Goal: Task Accomplishment & Management: Complete application form

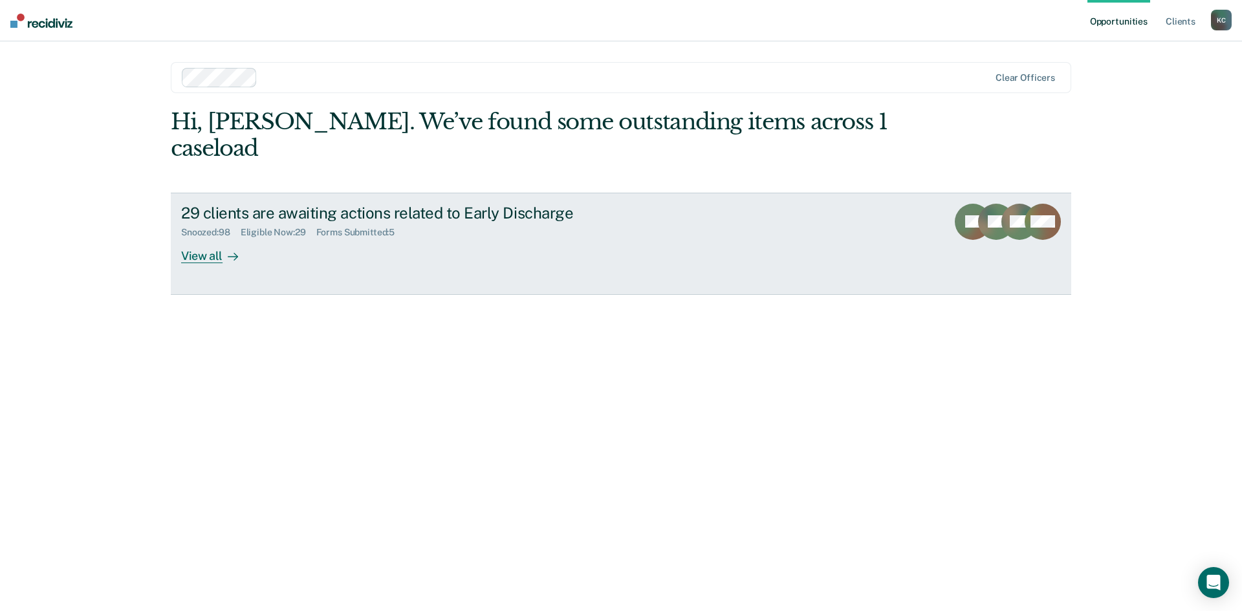
click at [213, 238] on div "View all" at bounding box center [217, 250] width 72 height 25
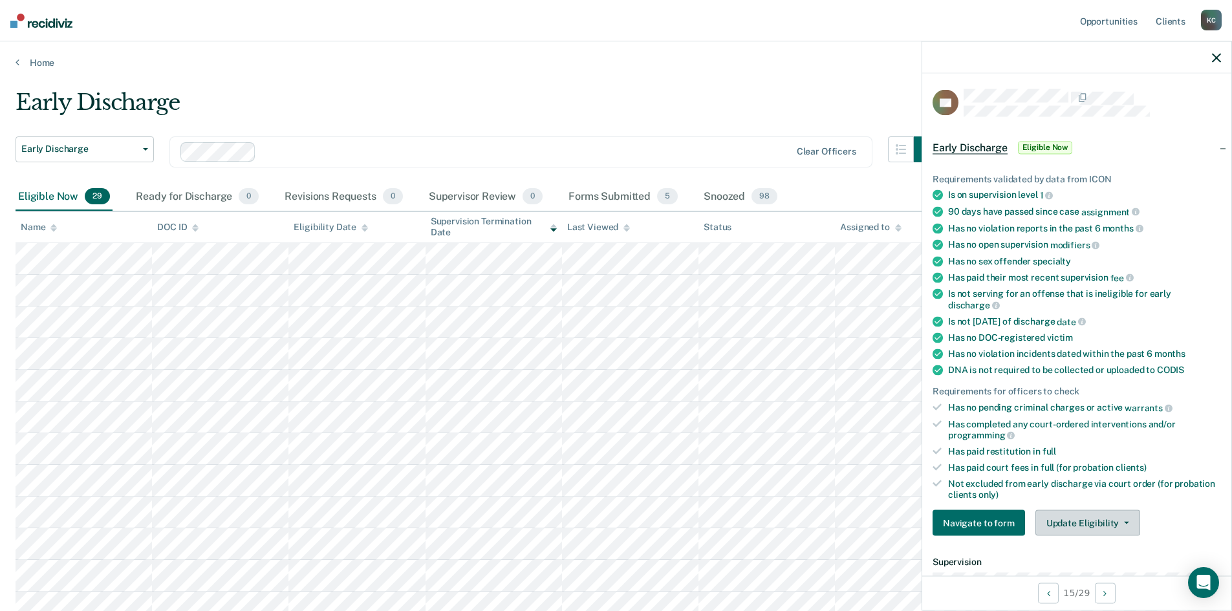
click at [1082, 530] on button "Update Eligibility" at bounding box center [1088, 523] width 105 height 26
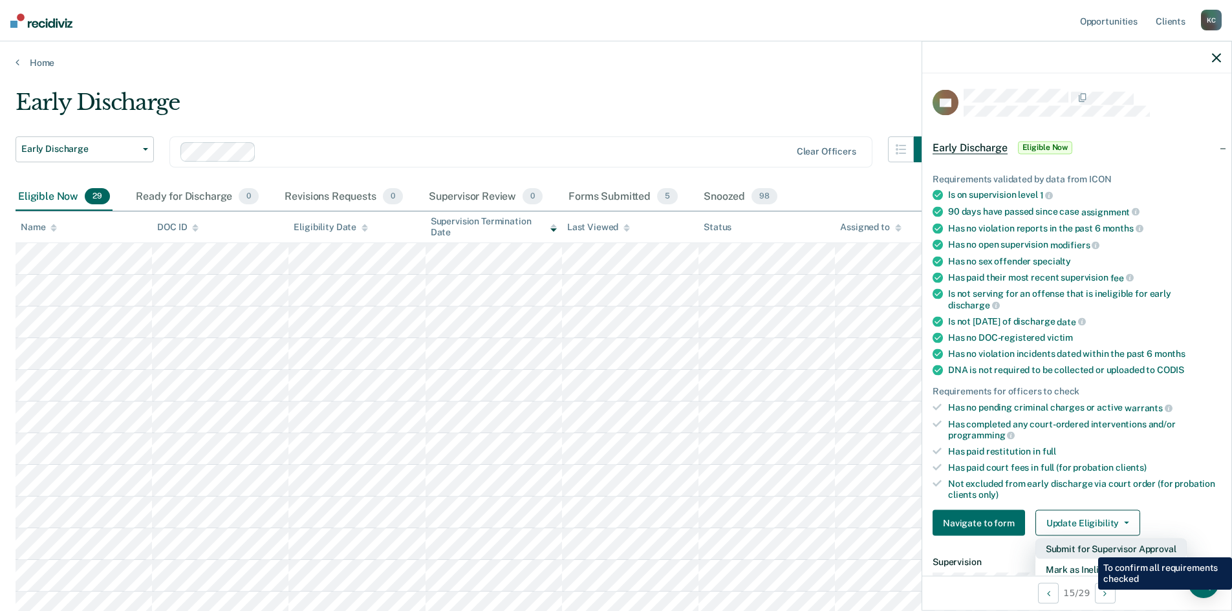
click at [1089, 548] on button "Submit for Supervisor Approval" at bounding box center [1111, 549] width 151 height 21
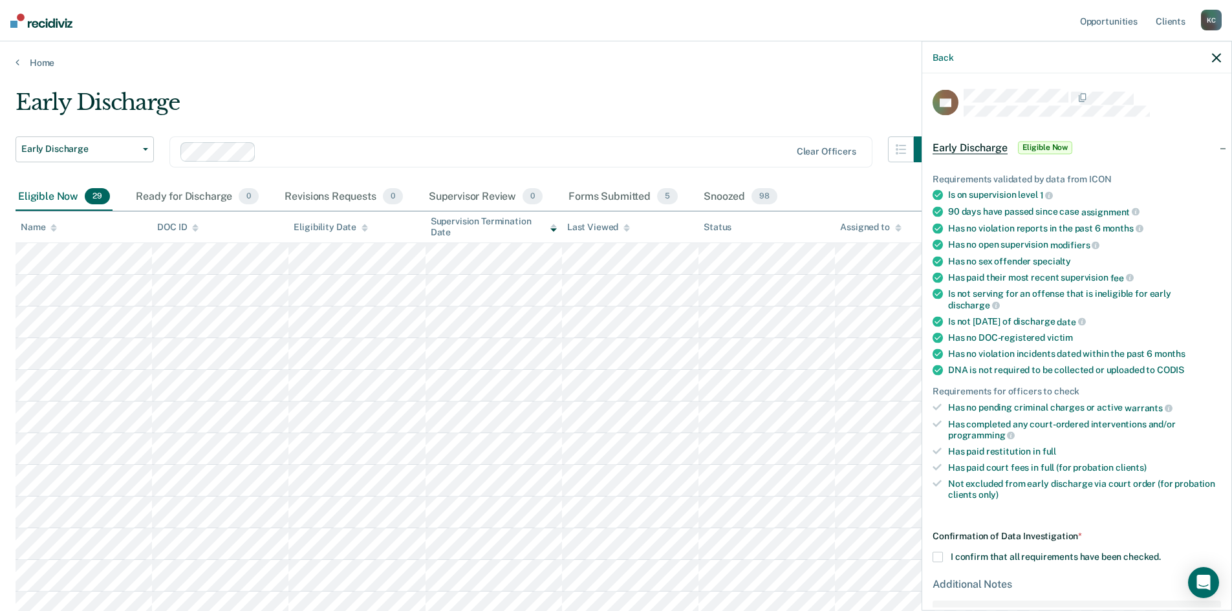
click at [938, 556] on span at bounding box center [938, 557] width 10 height 10
click at [1161, 552] on input "I confirm that all requirements have been checked." at bounding box center [1161, 552] width 0 height 0
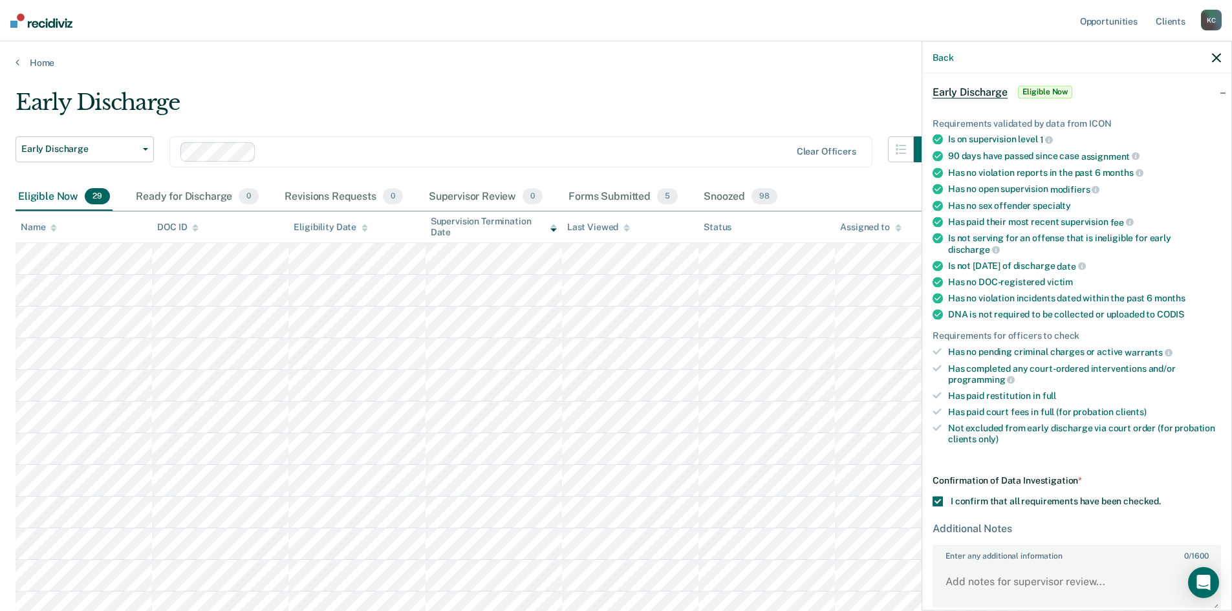
scroll to position [119, 0]
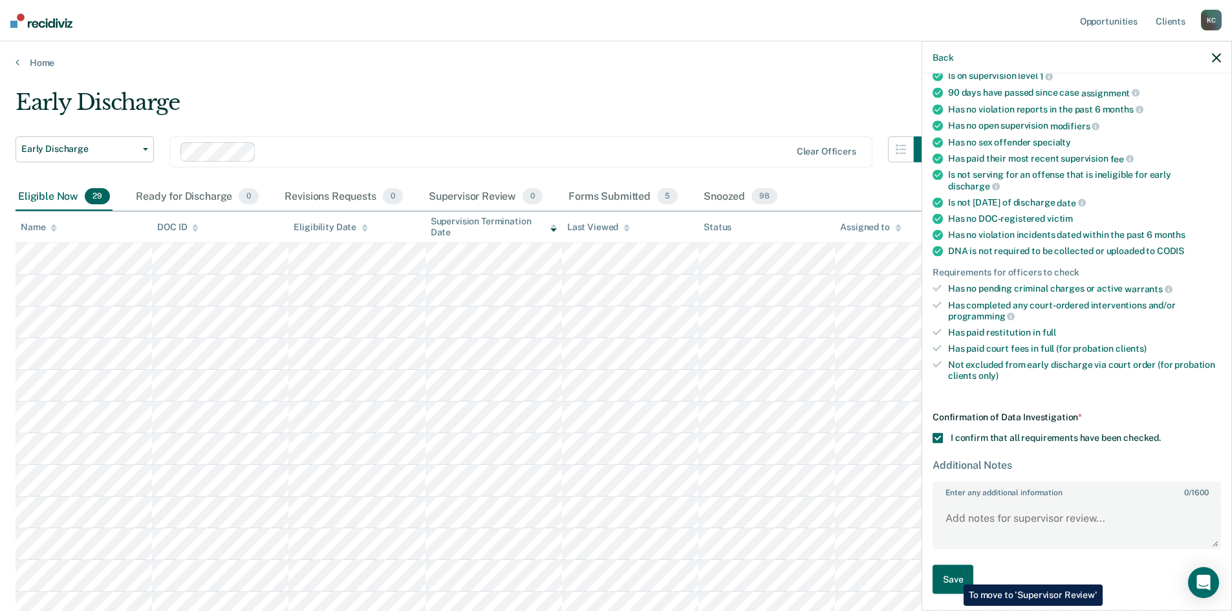
click at [954, 575] on button "Save" at bounding box center [953, 579] width 41 height 29
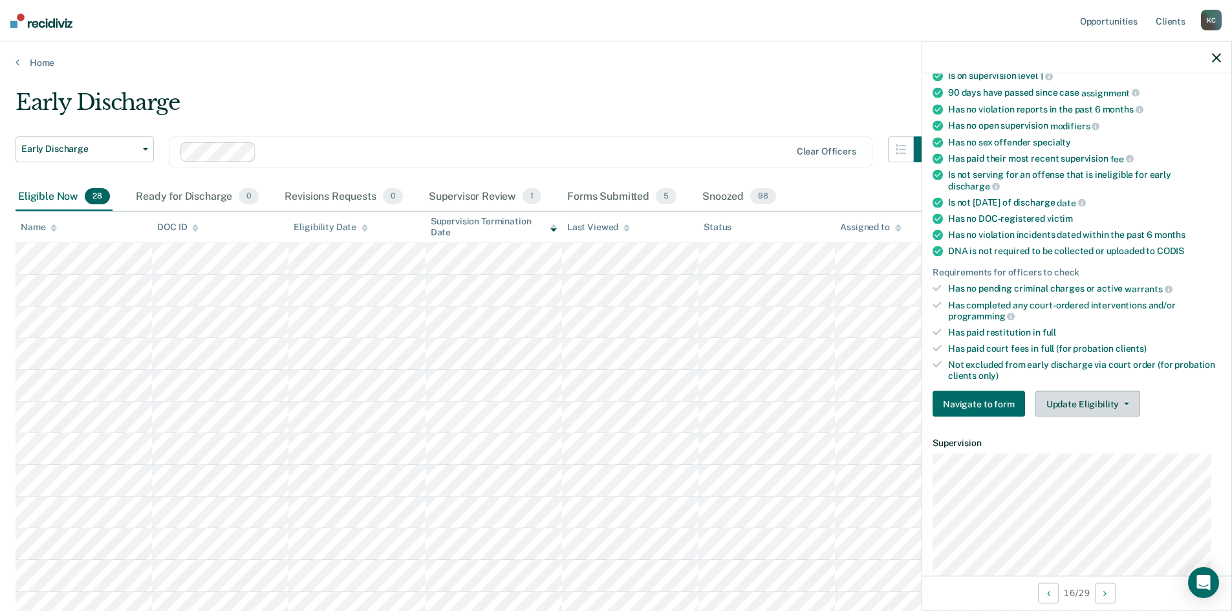
click at [1109, 409] on button "Update Eligibility" at bounding box center [1088, 404] width 105 height 26
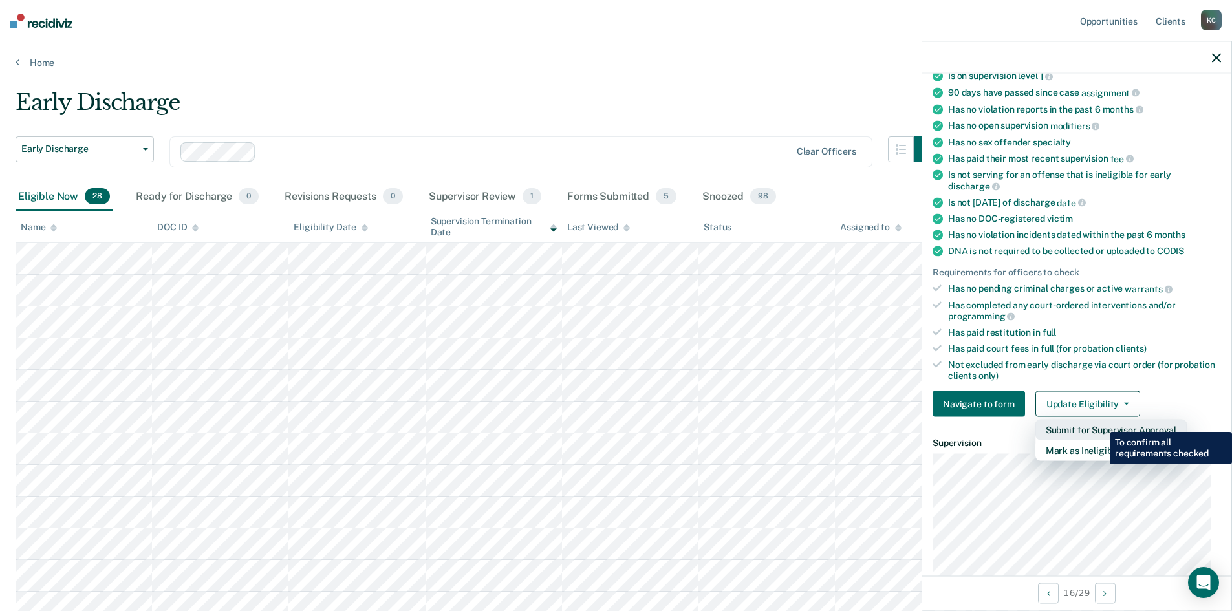
click at [1100, 422] on button "Submit for Supervisor Approval" at bounding box center [1111, 430] width 151 height 21
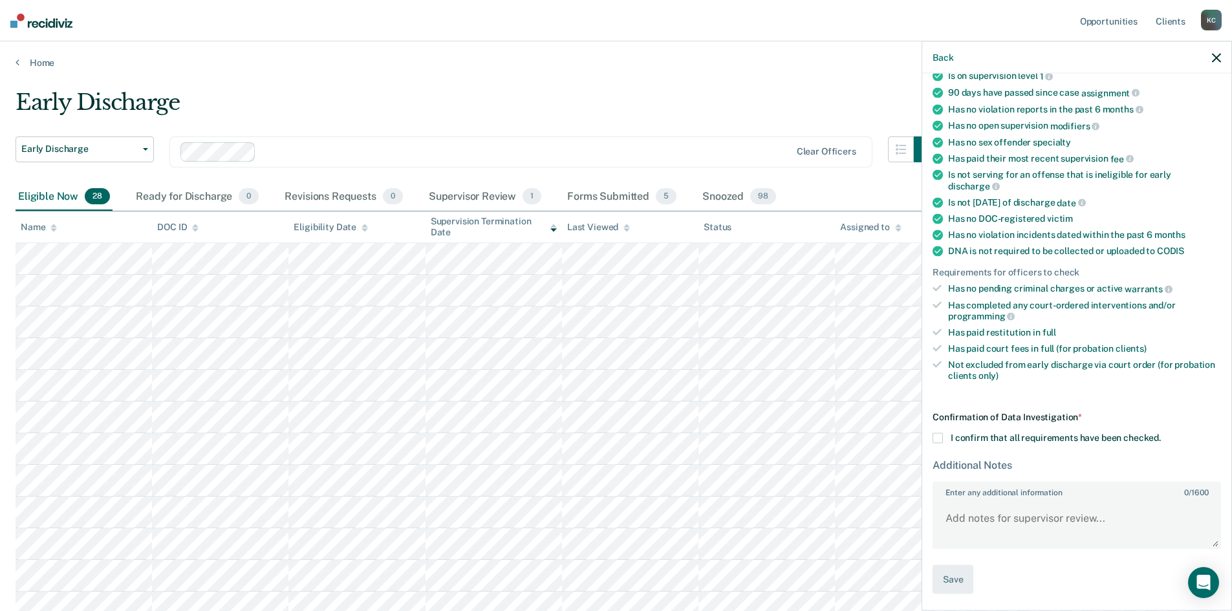
click at [964, 441] on span "I confirm that all requirements have been checked." at bounding box center [1056, 438] width 210 height 10
click at [1161, 433] on input "I confirm that all requirements have been checked." at bounding box center [1161, 433] width 0 height 0
click at [957, 587] on button "Save" at bounding box center [953, 579] width 41 height 29
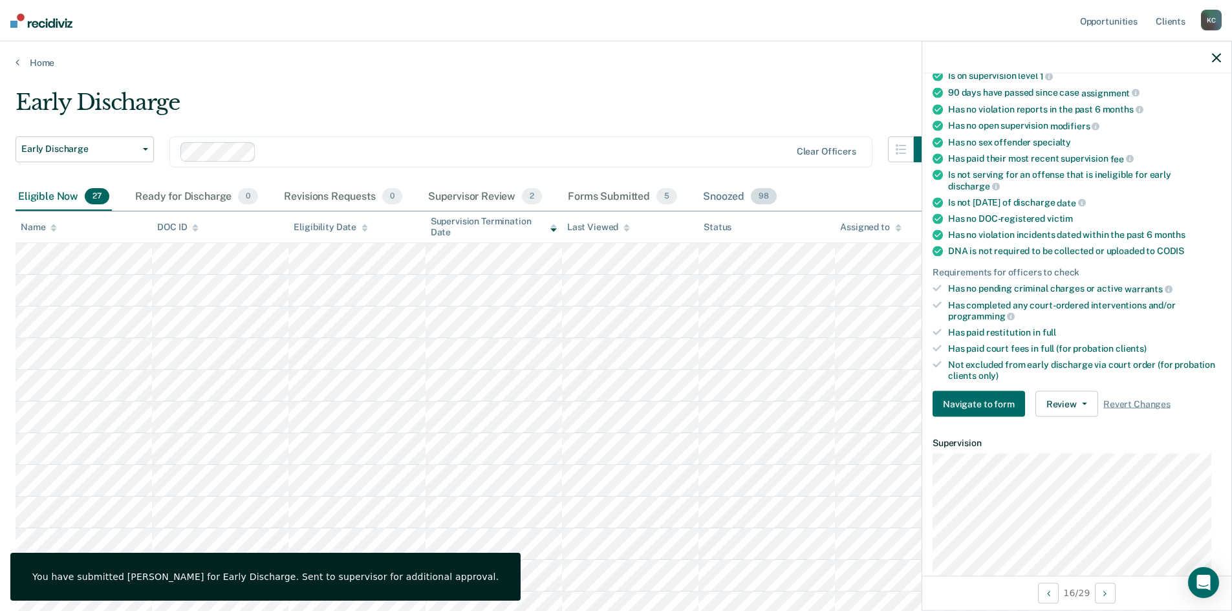
click at [733, 203] on div "Snoozed 98" at bounding box center [740, 197] width 79 height 28
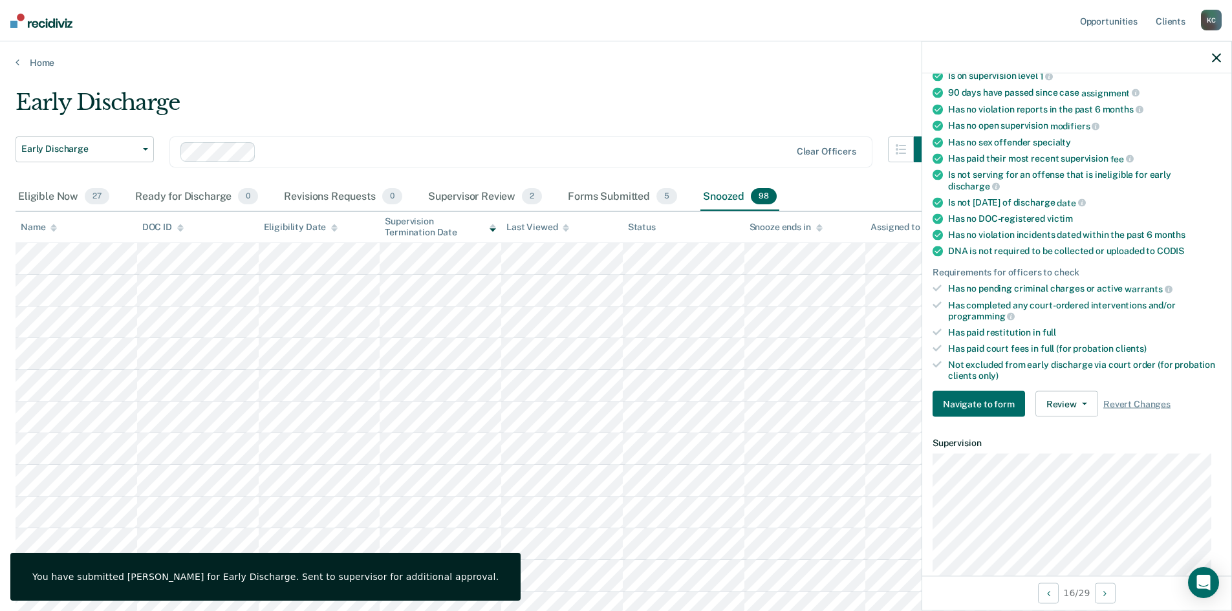
click at [53, 230] on icon at bounding box center [53, 229] width 6 height 3
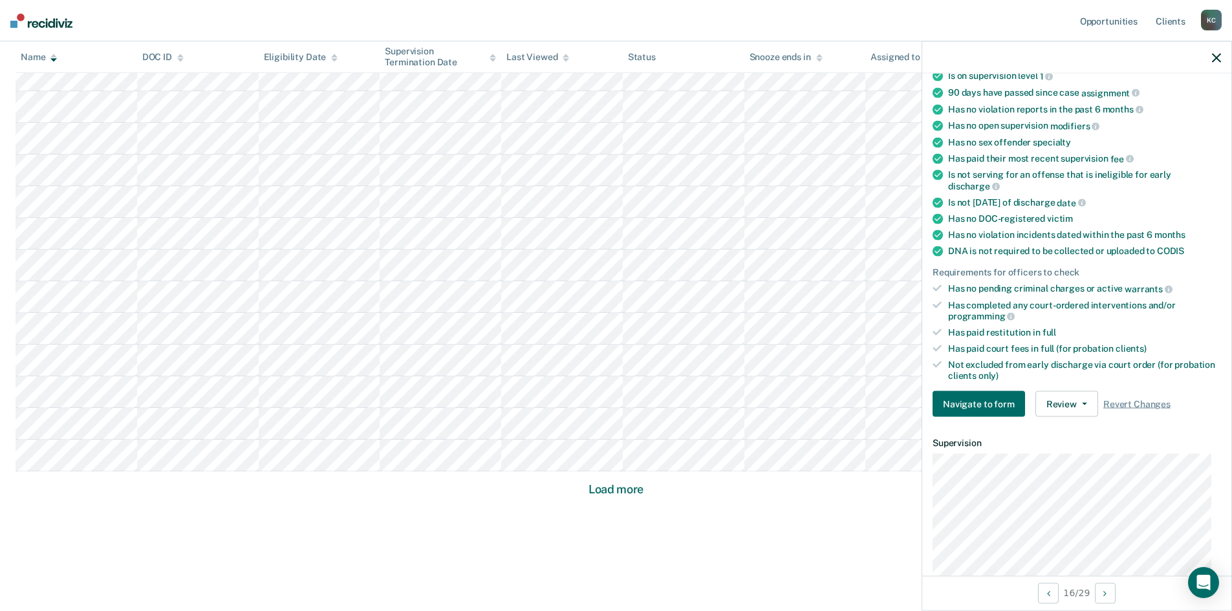
click at [618, 489] on button "Load more" at bounding box center [616, 490] width 63 height 16
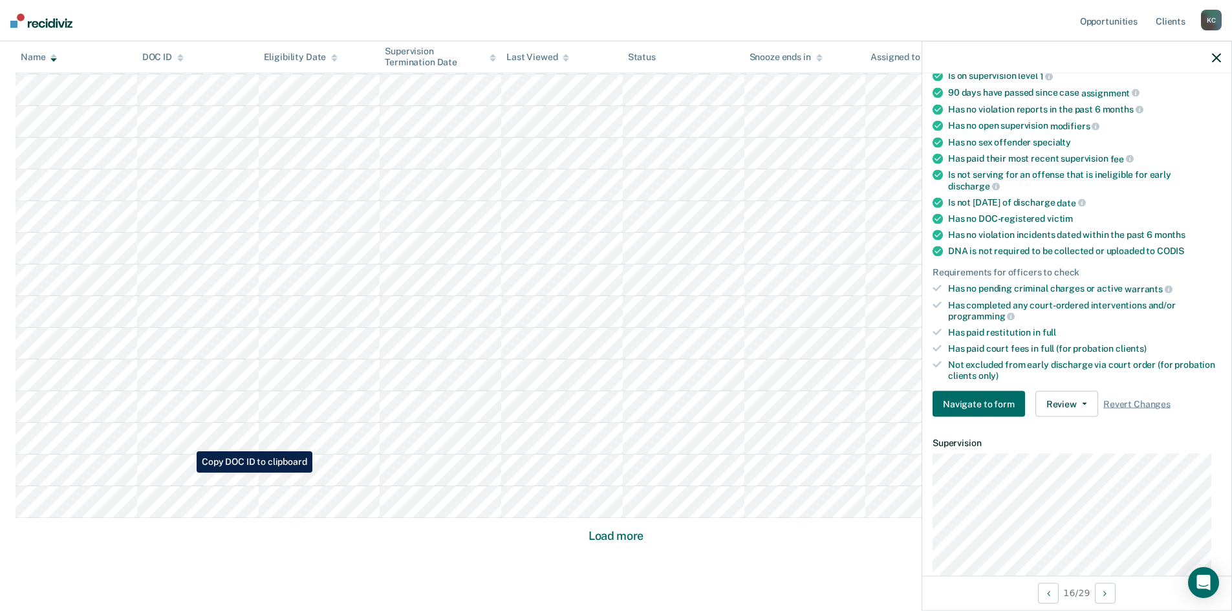
scroll to position [1628, 0]
click at [637, 538] on button "Load more" at bounding box center [616, 535] width 63 height 16
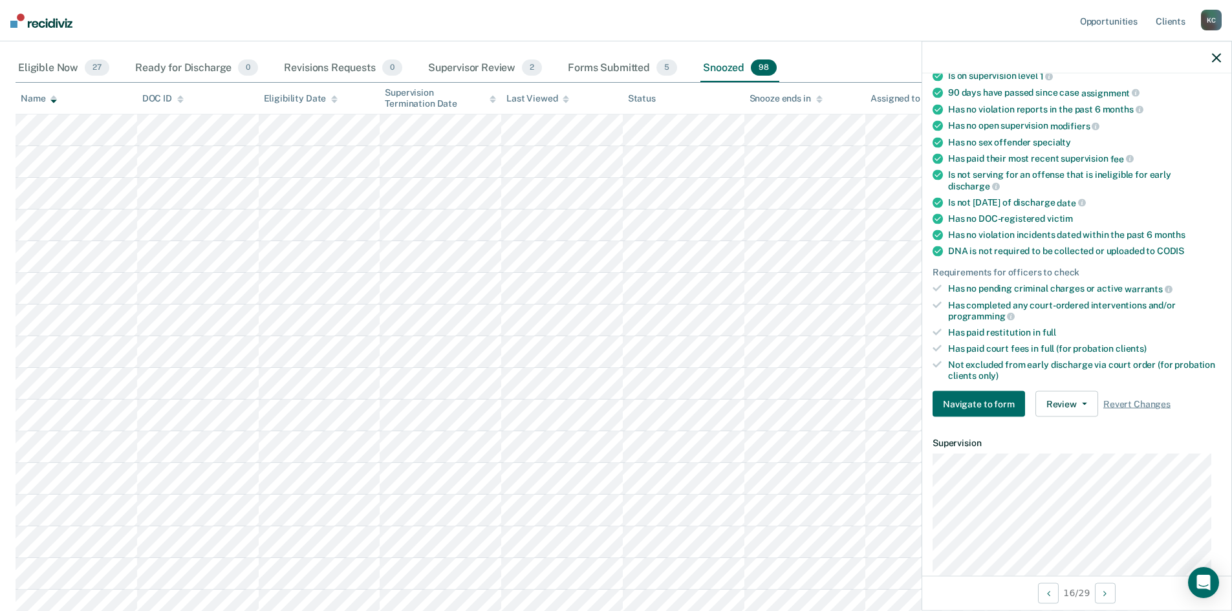
scroll to position [0, 0]
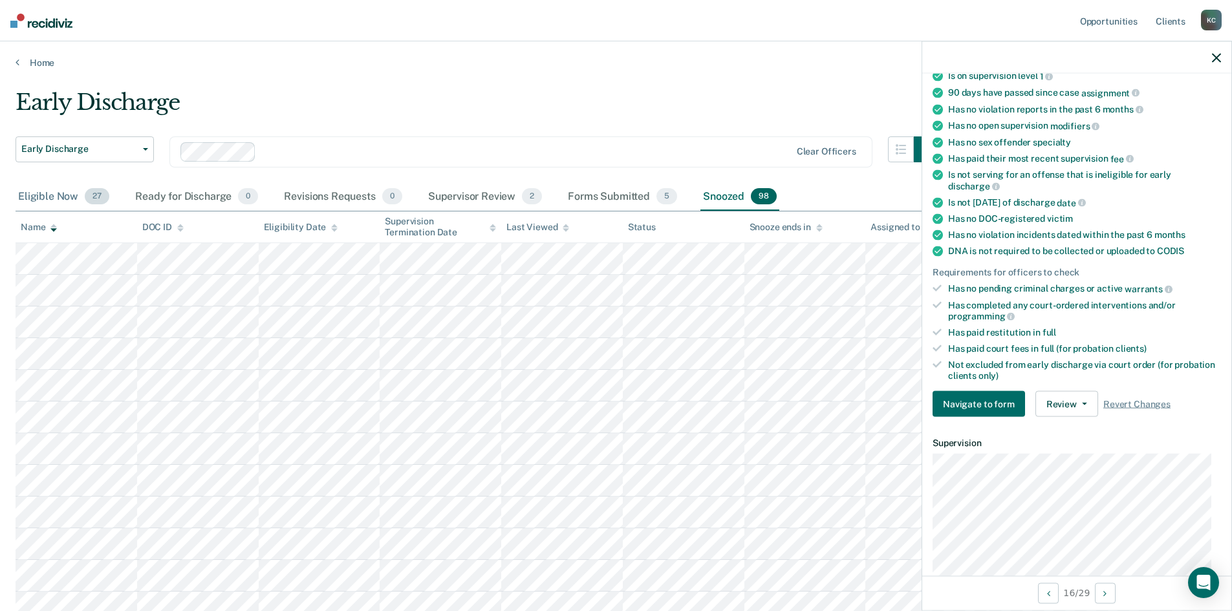
click at [53, 193] on div "Eligible Now 27" at bounding box center [64, 197] width 96 height 28
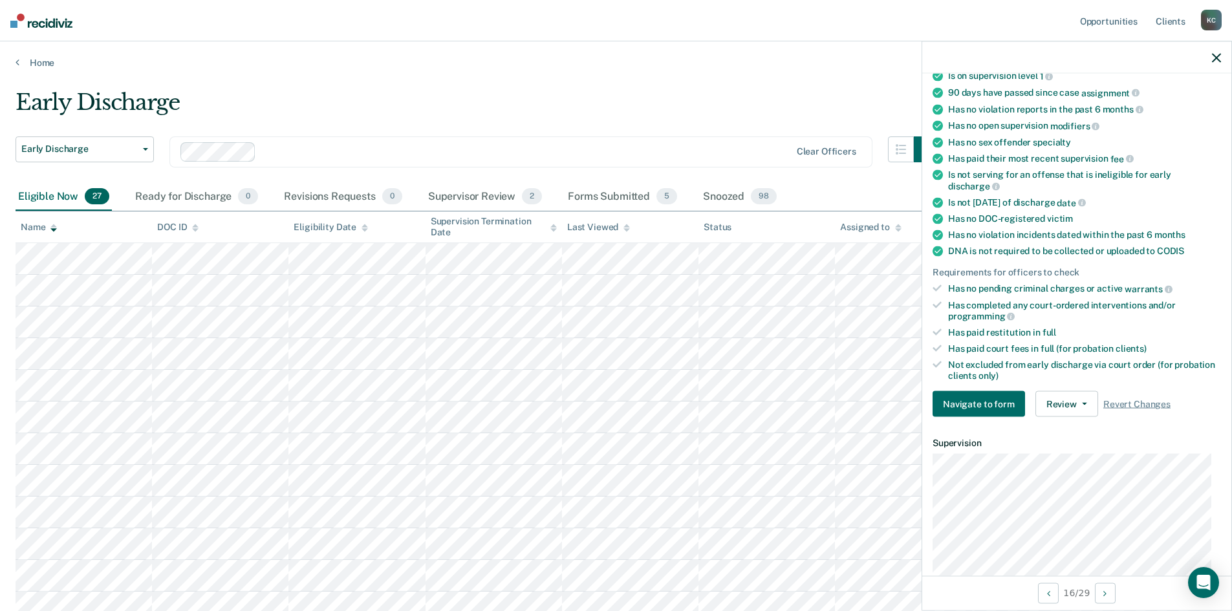
click at [51, 204] on div "Eligible Now 27" at bounding box center [64, 197] width 96 height 28
click at [555, 231] on icon at bounding box center [553, 228] width 6 height 8
